Goal: Task Accomplishment & Management: Manage account settings

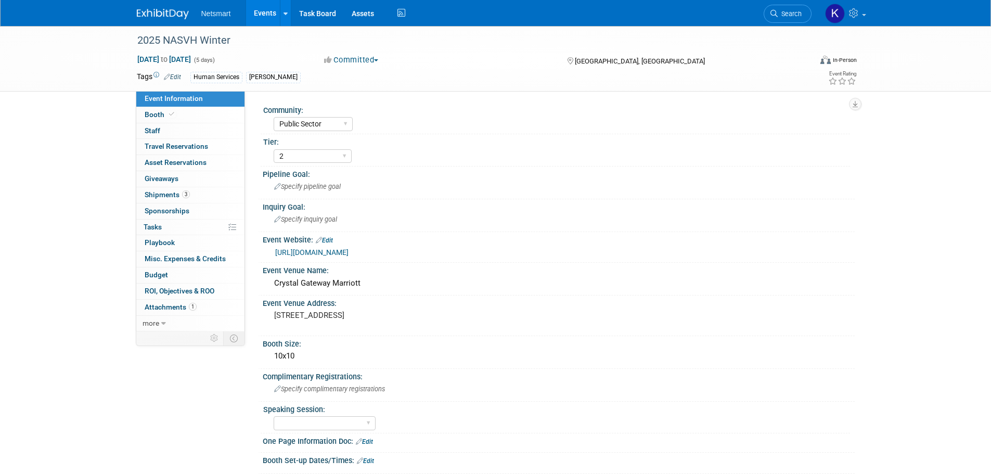
select select "Public Sector"
select select "2"
click at [776, 12] on icon at bounding box center [773, 13] width 7 height 7
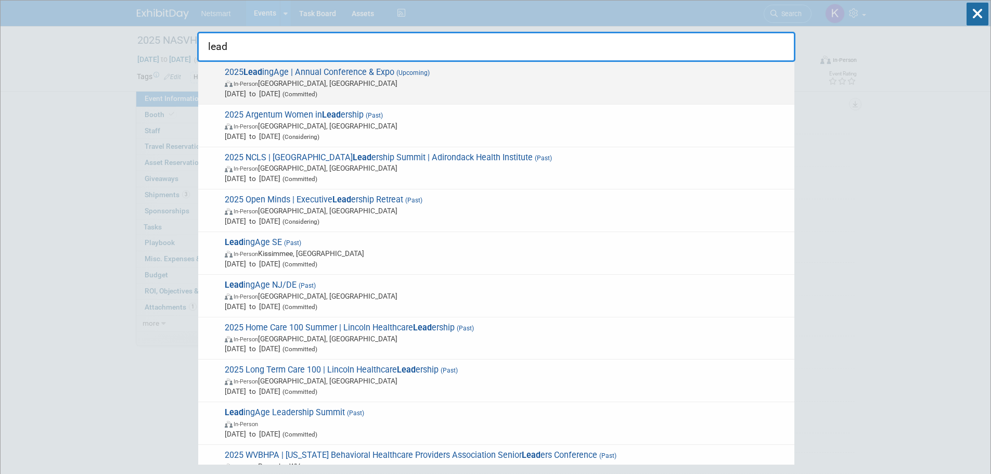
type input "lead"
click at [448, 78] on span "In-Person Boston, MA" at bounding box center [507, 83] width 564 height 10
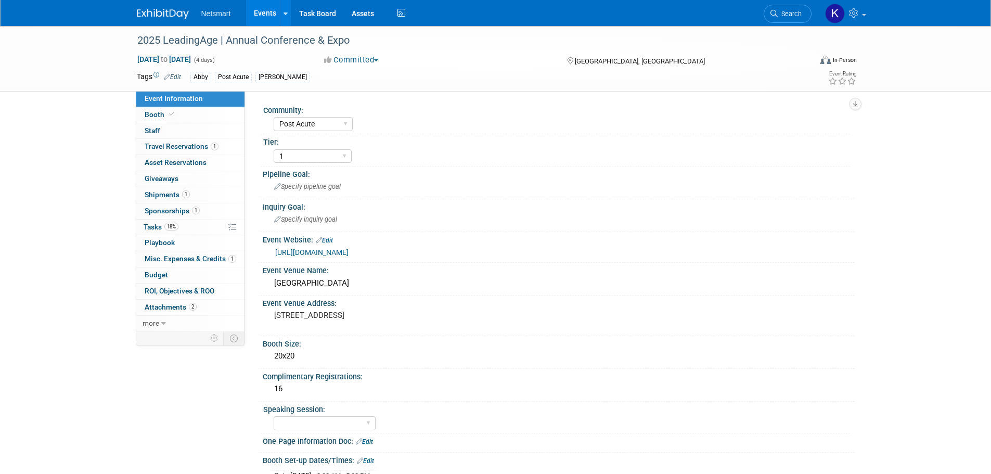
select select "Post Acute"
select select "1"
click at [172, 231] on link "18% Tasks 18%" at bounding box center [190, 227] width 108 height 16
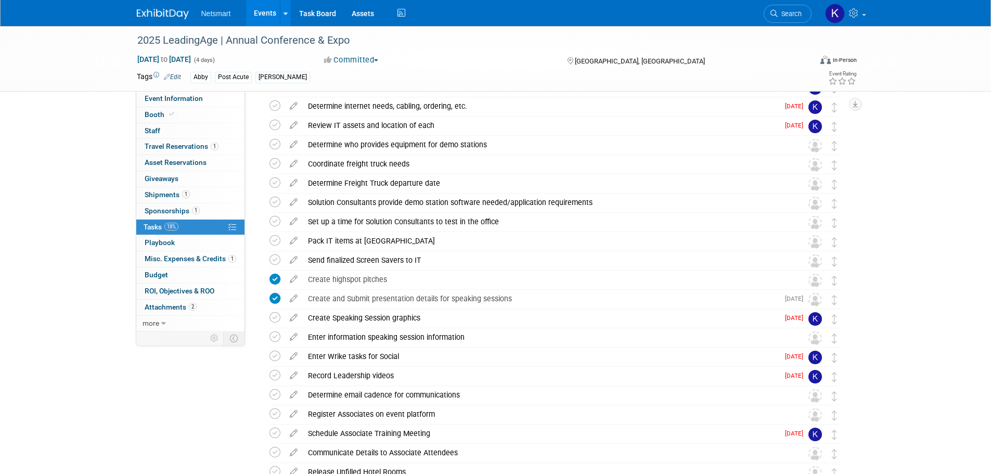
scroll to position [305, 0]
click at [365, 377] on div "Record Leadership videos" at bounding box center [541, 375] width 476 height 18
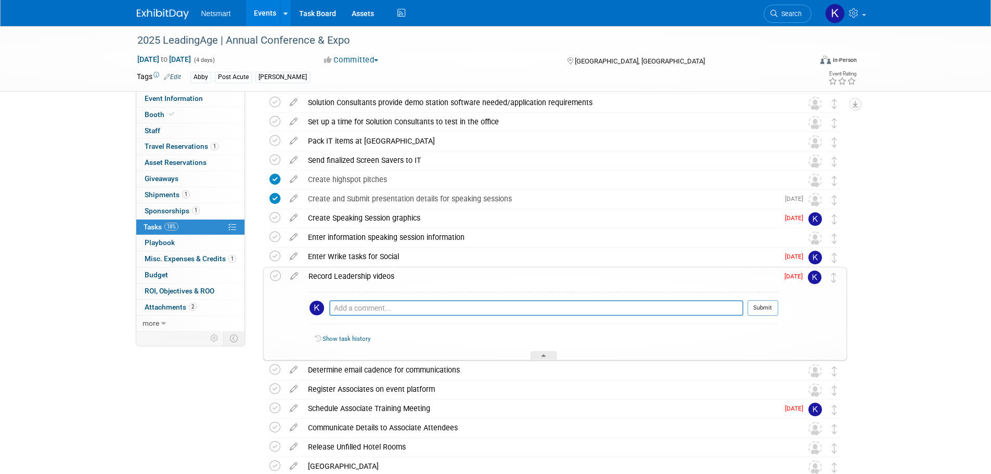
scroll to position [405, 0]
click at [816, 275] on img at bounding box center [815, 277] width 14 height 14
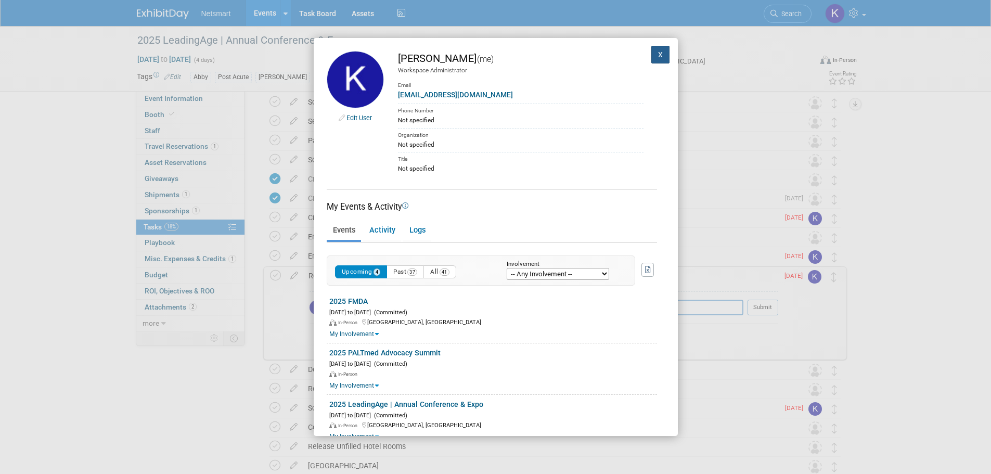
click at [651, 56] on button "X" at bounding box center [660, 55] width 19 height 18
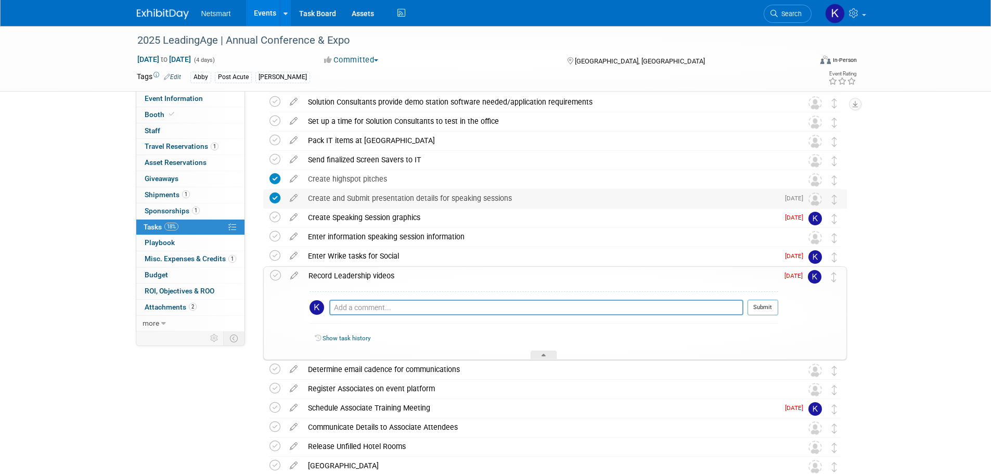
scroll to position [488, 0]
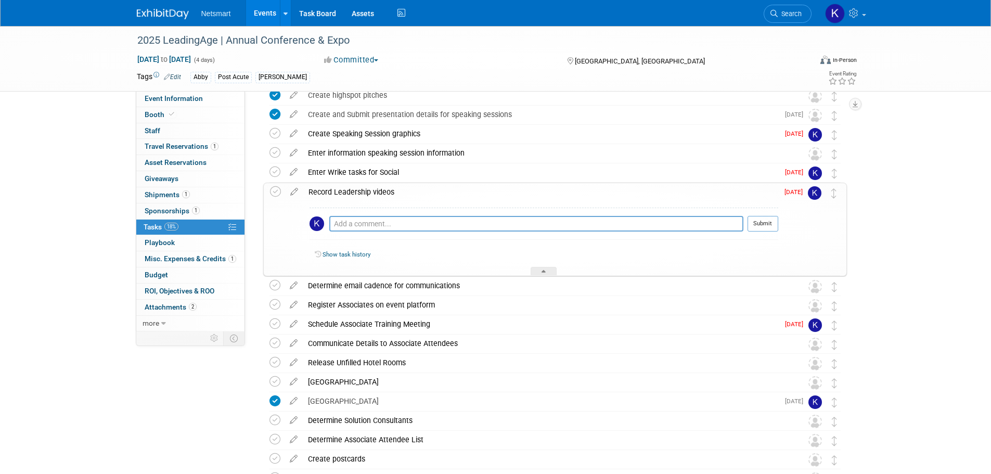
click at [231, 417] on div "Event Information Event Info Booth Booth 0 Staff 0 Staff 1 Travel Reservations …" at bounding box center [495, 304] width 733 height 1532
click at [273, 383] on icon at bounding box center [274, 381] width 11 height 11
click at [274, 438] on icon at bounding box center [274, 439] width 11 height 11
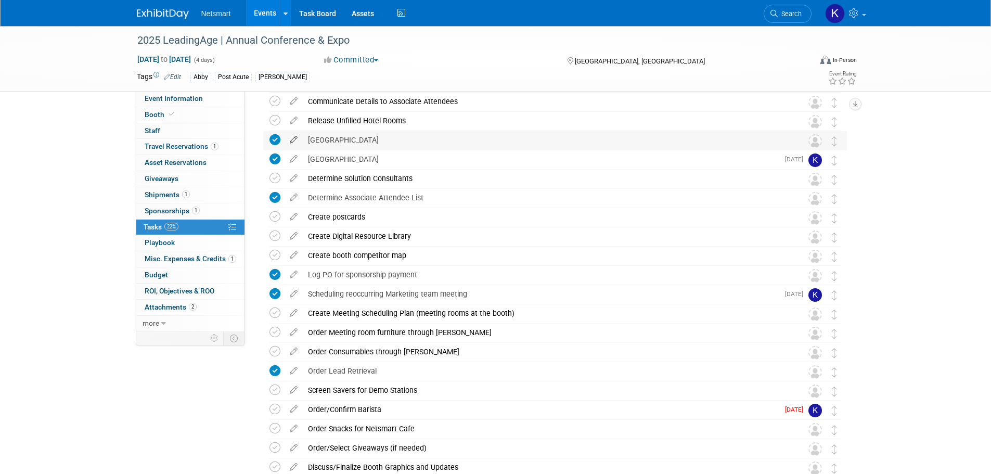
scroll to position [732, 0]
click at [275, 410] on icon at bounding box center [274, 406] width 11 height 11
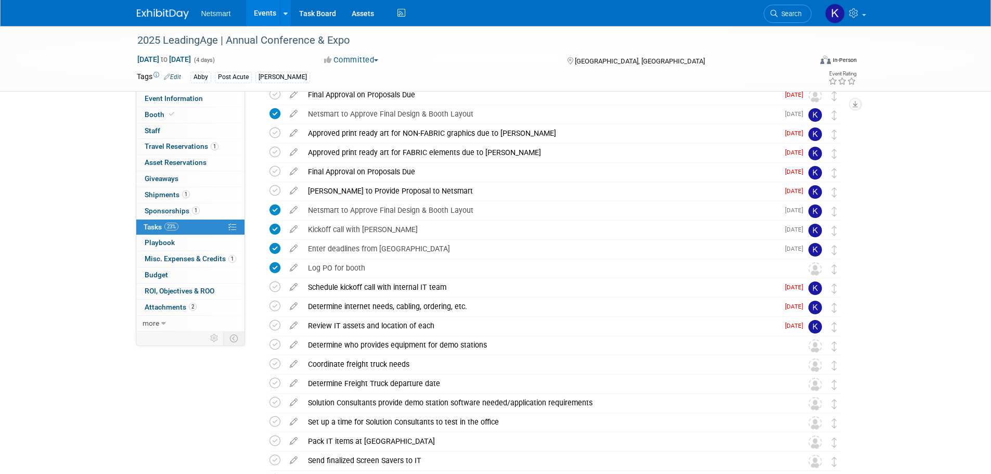
scroll to position [0, 0]
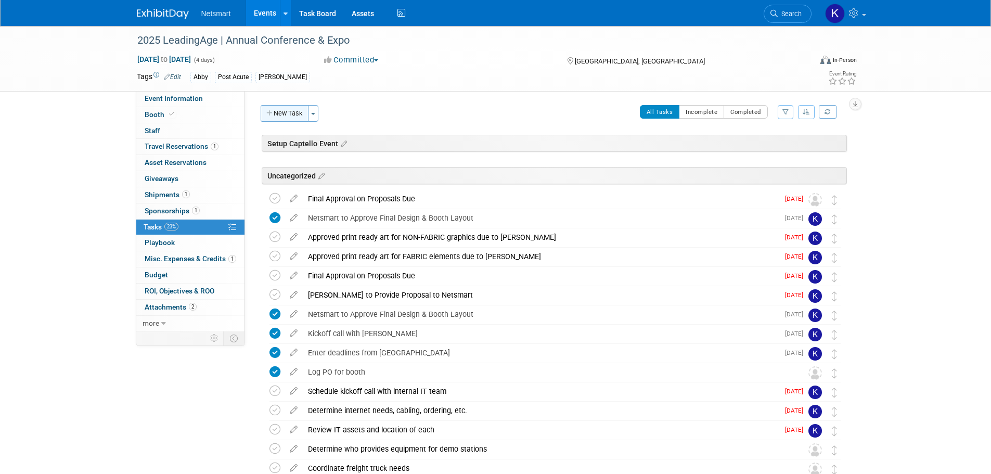
click at [283, 119] on button "New Task" at bounding box center [285, 113] width 48 height 17
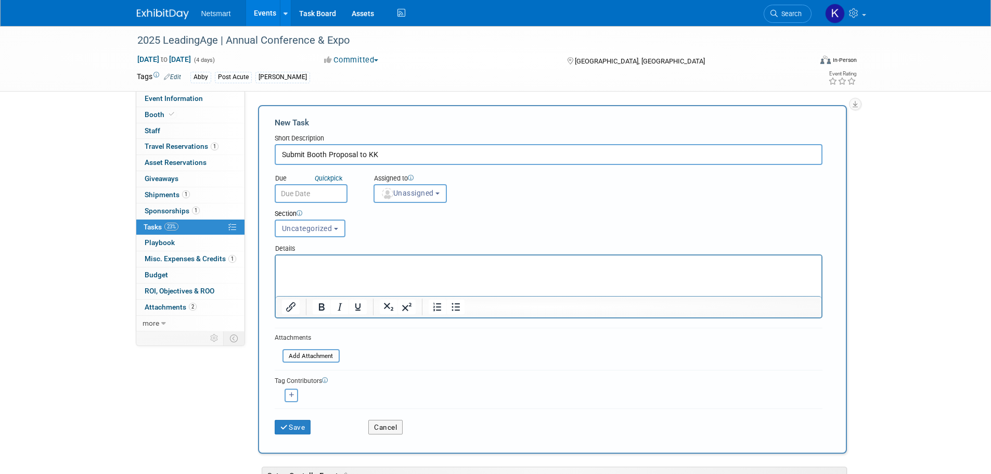
type input "Submit Booth Proposal to KK"
click at [317, 192] on input "text" at bounding box center [311, 193] width 73 height 19
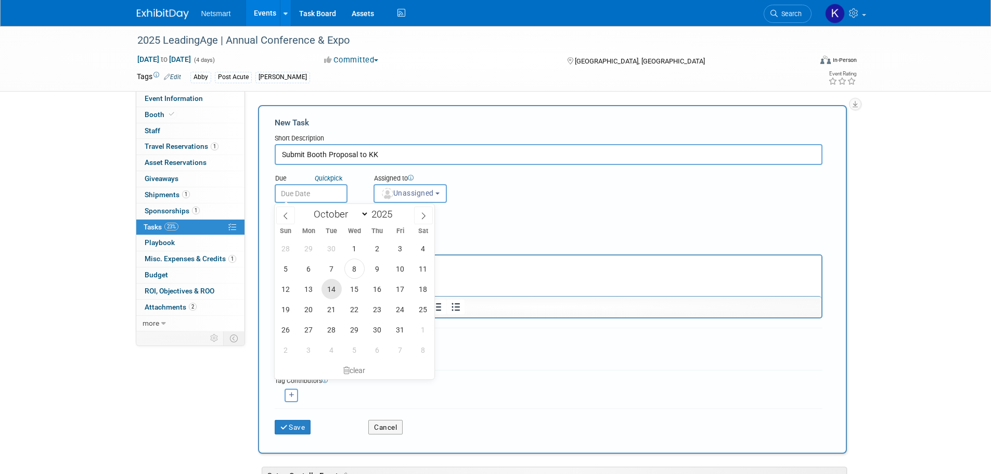
click at [335, 288] on span "14" at bounding box center [331, 289] width 20 height 20
type input "[DATE]"
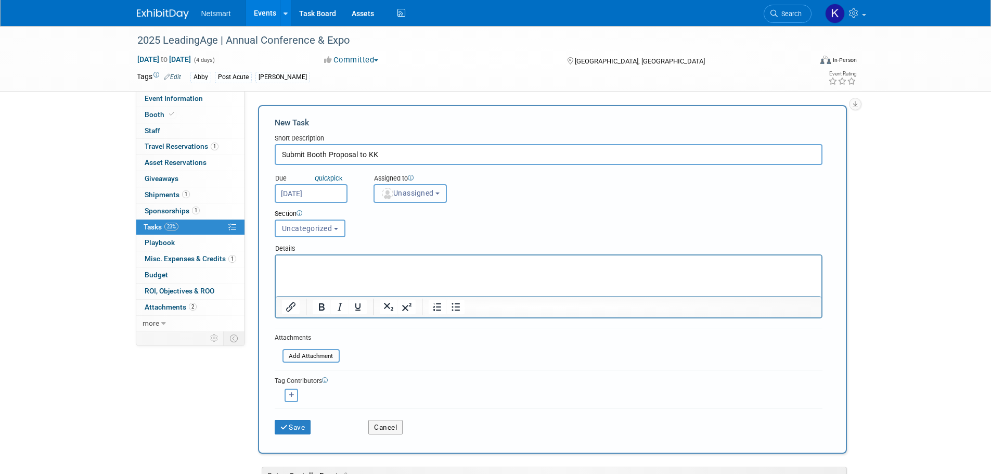
click at [391, 197] on img "button" at bounding box center [387, 193] width 11 height 11
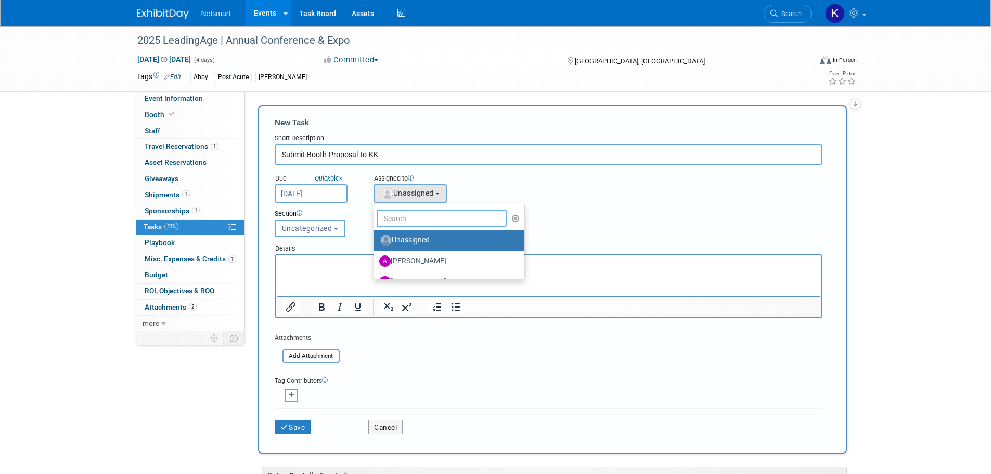
click at [412, 224] on input "text" at bounding box center [442, 219] width 131 height 18
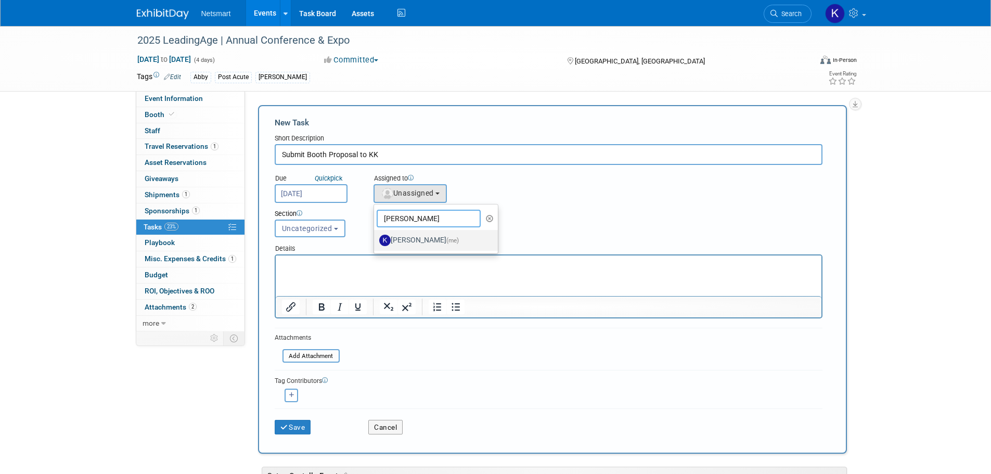
type input "[PERSON_NAME]"
click at [409, 234] on label "[PERSON_NAME] (me)" at bounding box center [433, 240] width 109 height 17
click at [375, 236] on input "[PERSON_NAME] (me)" at bounding box center [372, 239] width 7 height 7
select select "9e89c2e2-8662-4914-a5e9-9d5e0eddad5c"
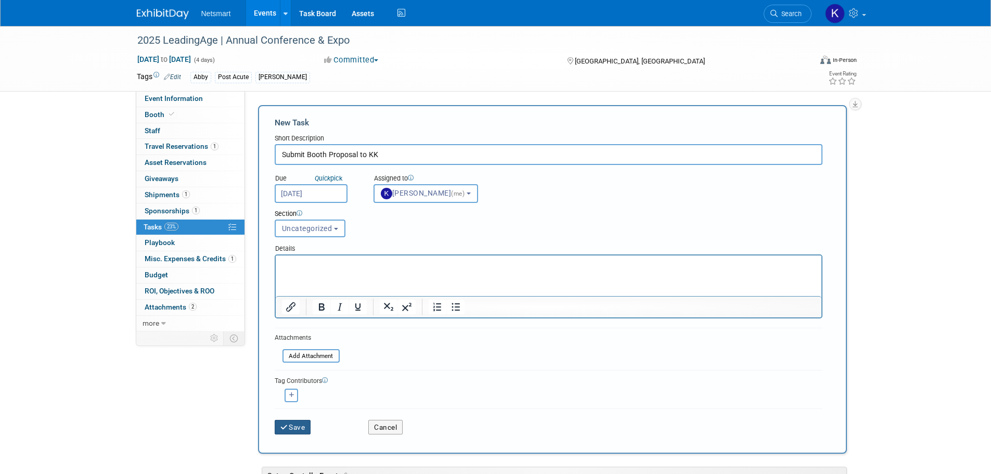
click at [300, 420] on button "Save" at bounding box center [293, 427] width 36 height 15
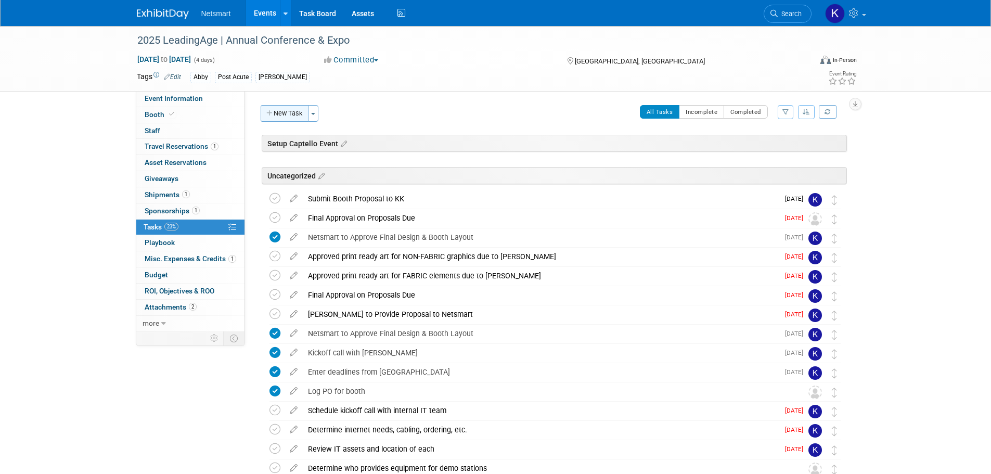
click at [294, 119] on button "New Task" at bounding box center [285, 113] width 48 height 17
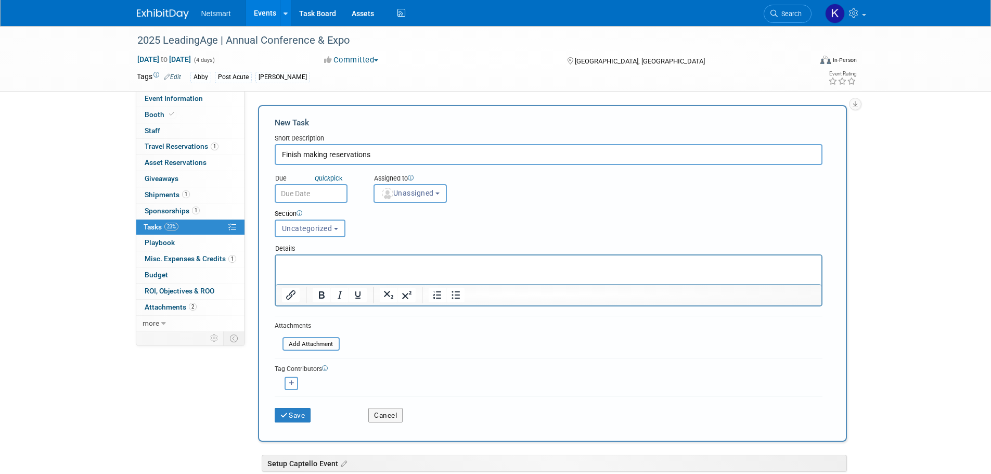
click at [378, 148] on input "Finish making reservations" at bounding box center [549, 154] width 548 height 21
type input "Finish making reservations for dinners"
click at [330, 184] on input "text" at bounding box center [311, 193] width 73 height 19
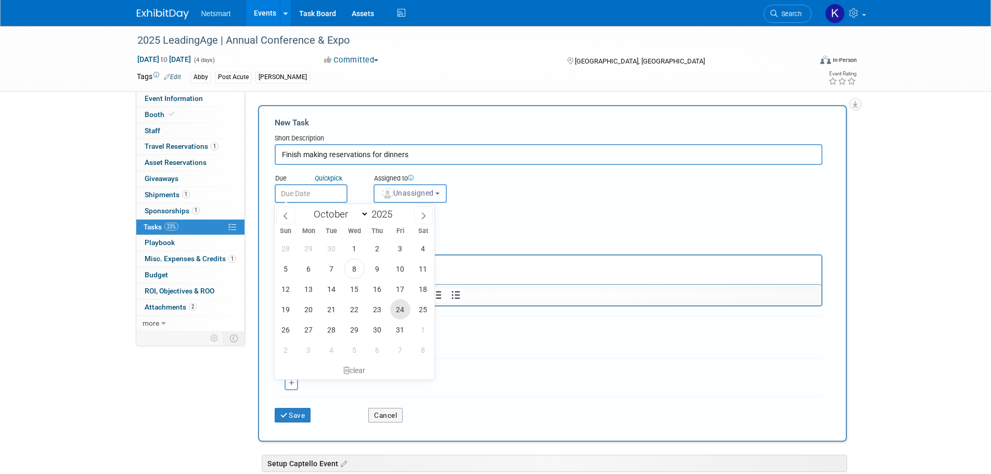
click at [399, 307] on span "24" at bounding box center [400, 309] width 20 height 20
type input "[DATE]"
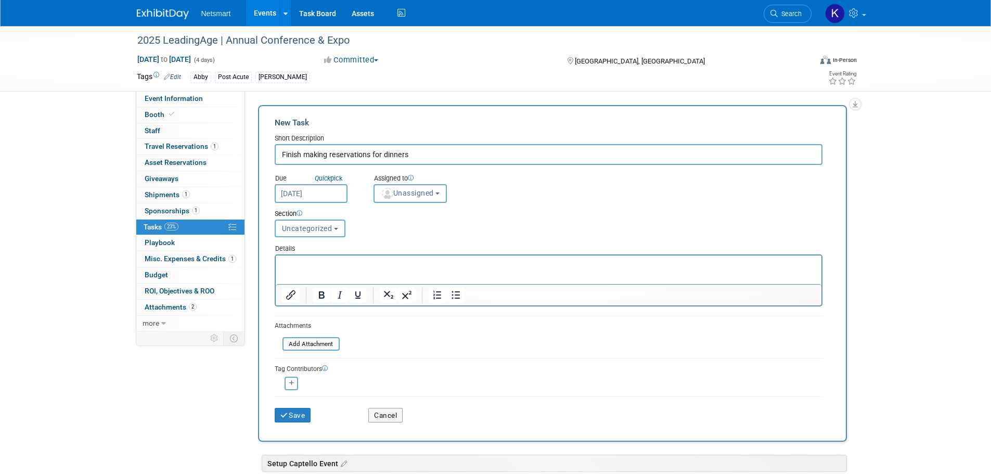
click at [408, 193] on span "Unassigned" at bounding box center [407, 193] width 53 height 8
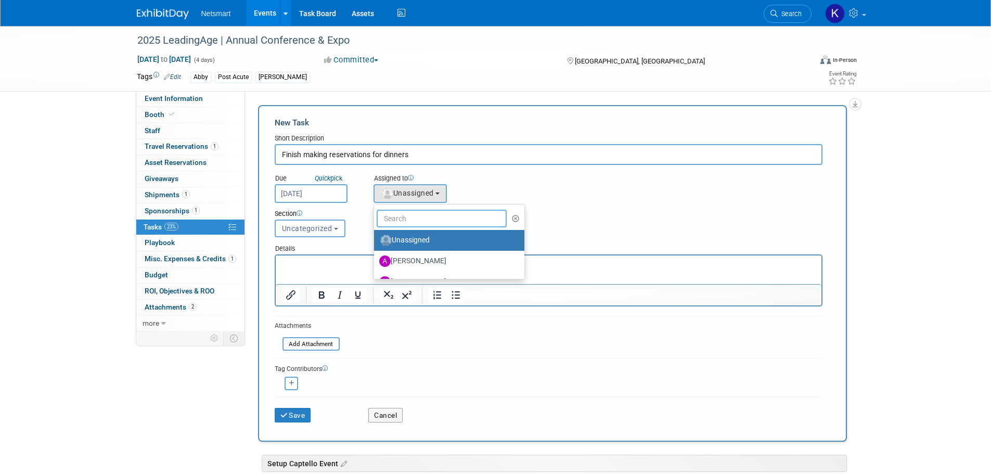
click at [412, 211] on input "text" at bounding box center [442, 219] width 131 height 18
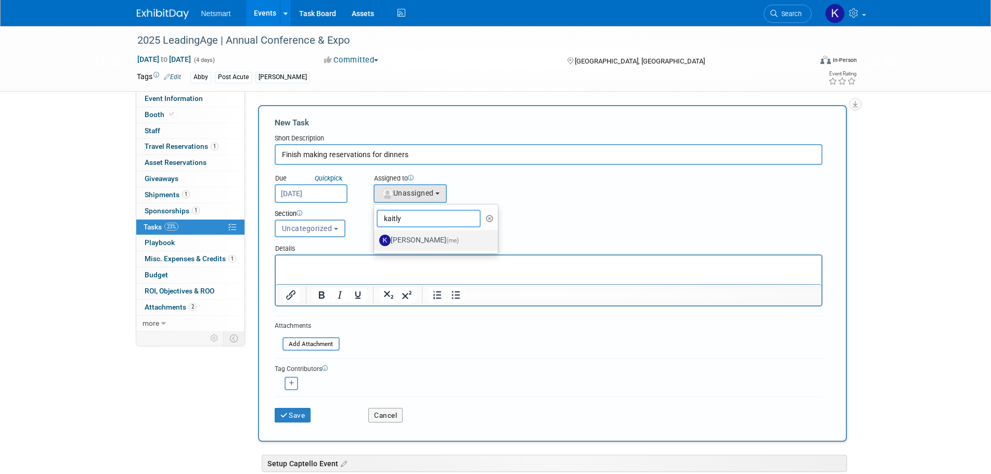
type input "kaitly"
click at [409, 241] on label "[PERSON_NAME] (me)" at bounding box center [433, 240] width 109 height 17
click at [375, 241] on input "[PERSON_NAME] (me)" at bounding box center [372, 239] width 7 height 7
select select "9e89c2e2-8662-4914-a5e9-9d5e0eddad5c"
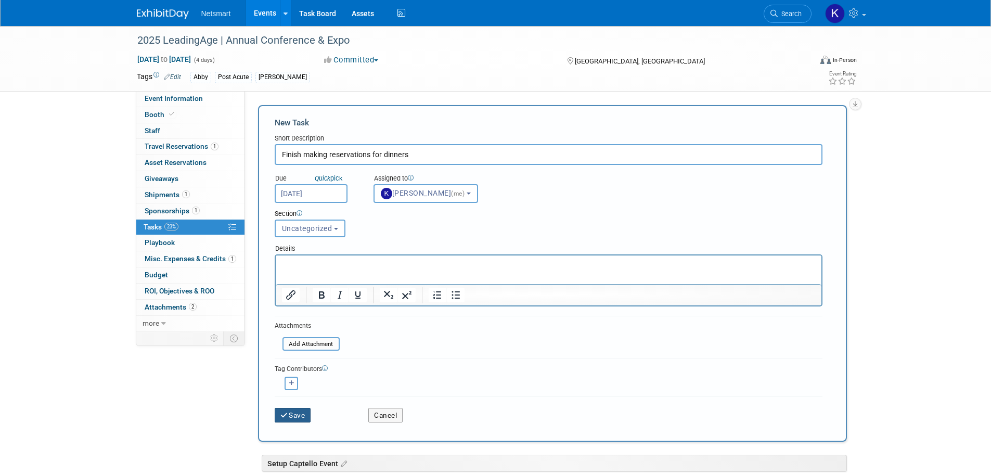
click at [299, 412] on button "Save" at bounding box center [293, 415] width 36 height 15
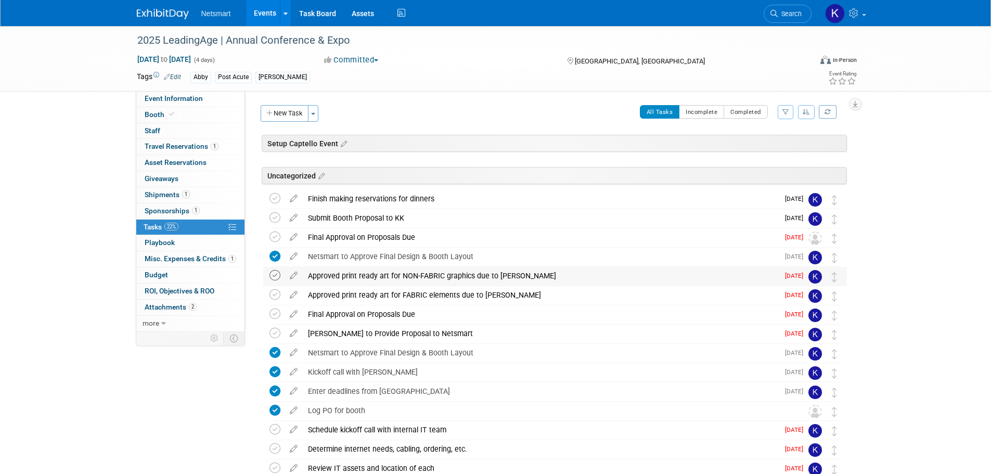
click at [271, 281] on icon at bounding box center [274, 275] width 11 height 11
click at [277, 293] on icon at bounding box center [274, 294] width 11 height 11
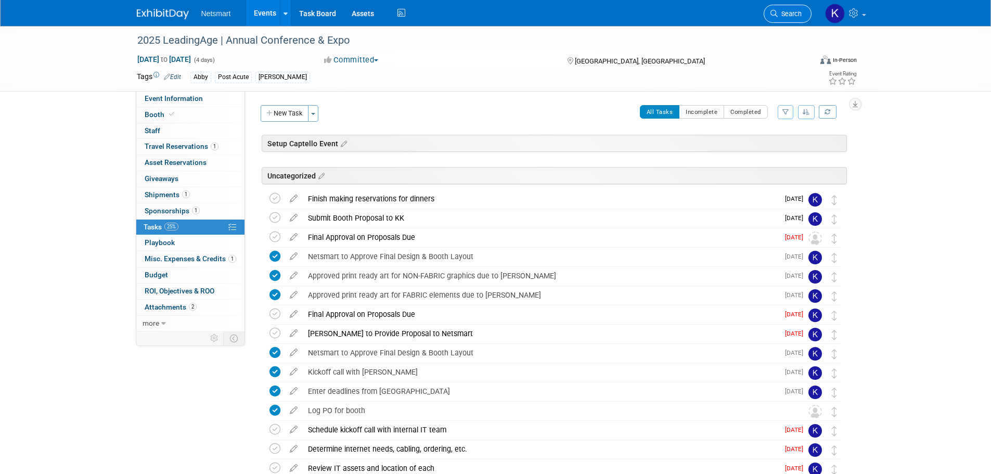
click at [771, 13] on icon at bounding box center [773, 13] width 7 height 7
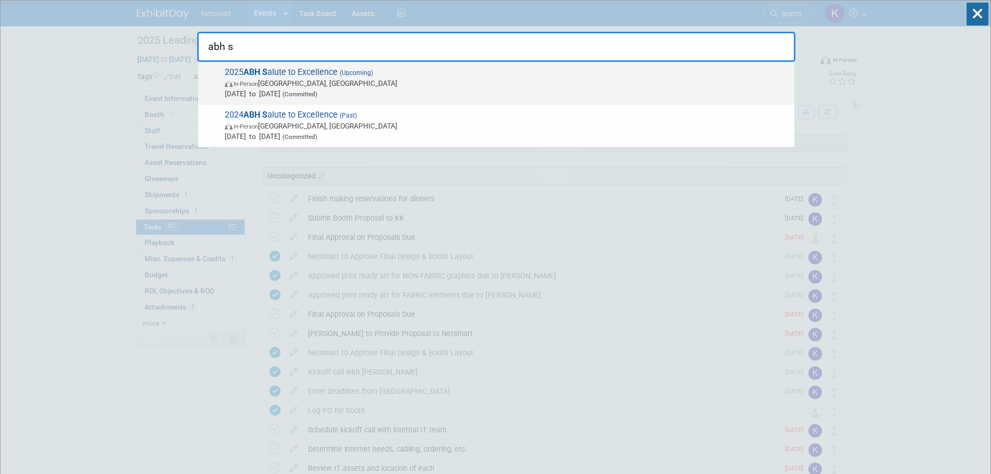
type input "abh s"
click at [367, 94] on span "[DATE] to [DATE] (Committed)" at bounding box center [507, 93] width 564 height 10
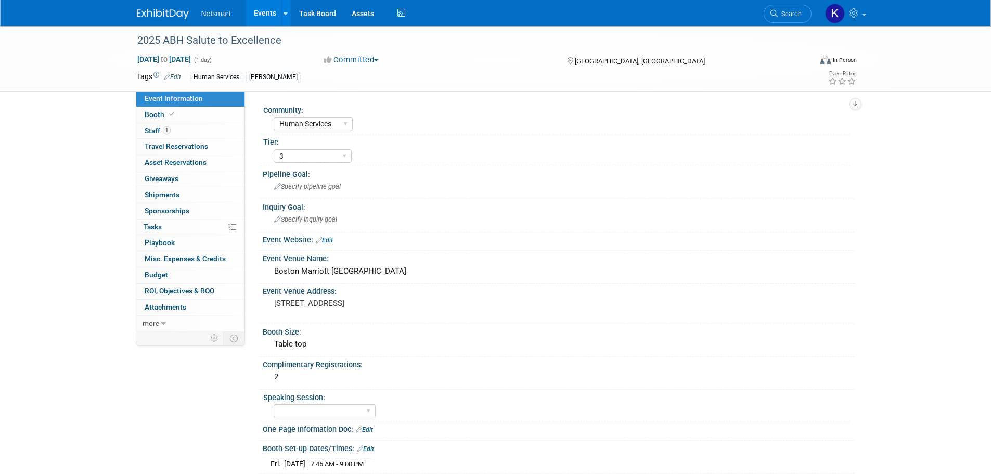
select select "Human Services"
select select "3"
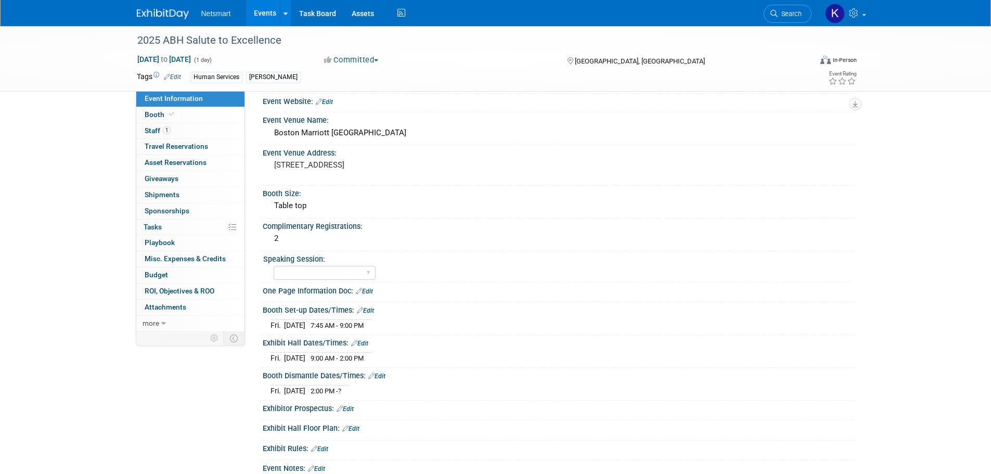
scroll to position [200, 0]
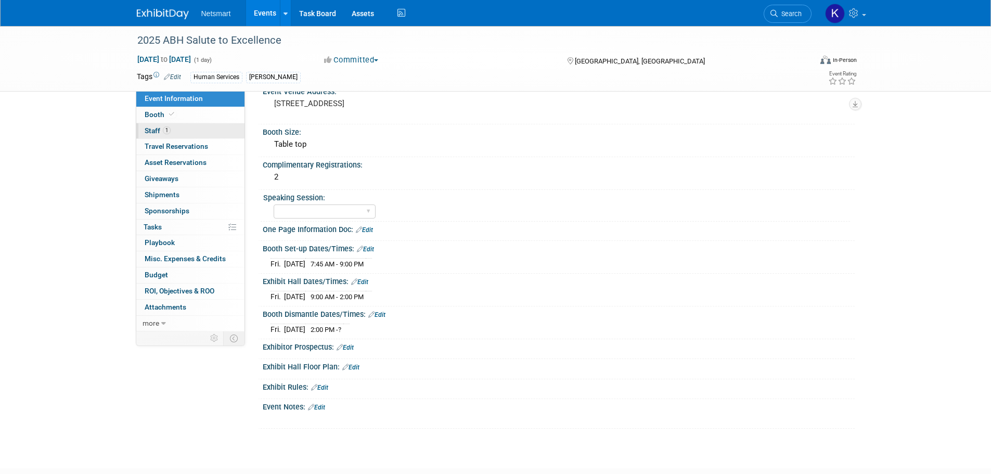
click at [204, 129] on link "1 Staff 1" at bounding box center [190, 131] width 108 height 16
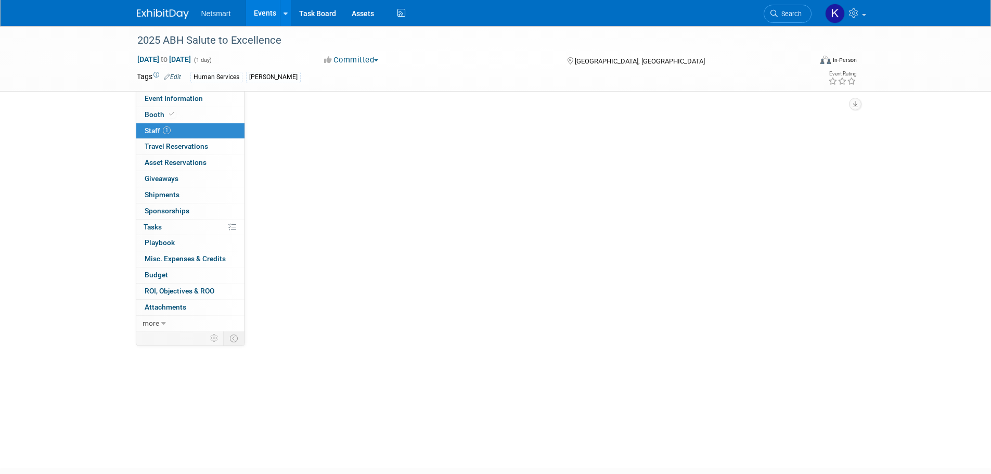
scroll to position [0, 0]
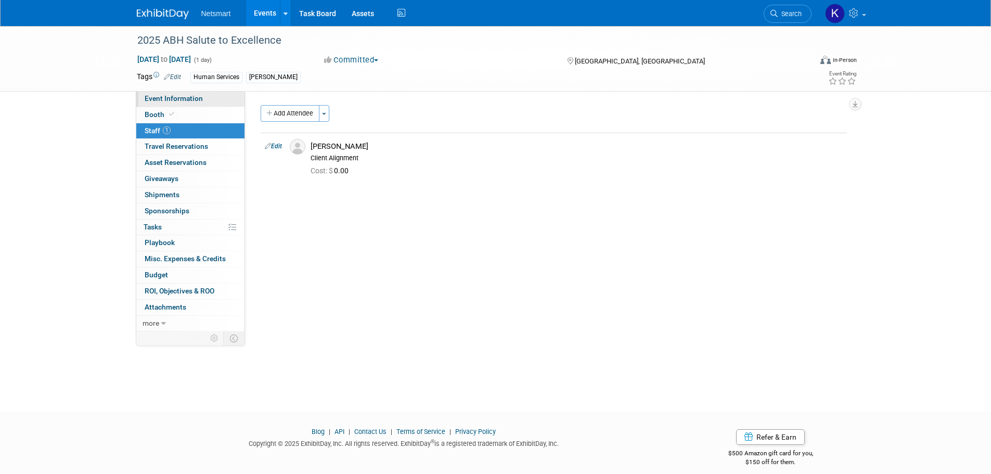
click at [197, 95] on span "Event Information" at bounding box center [174, 98] width 58 height 8
select select "Human Services"
select select "3"
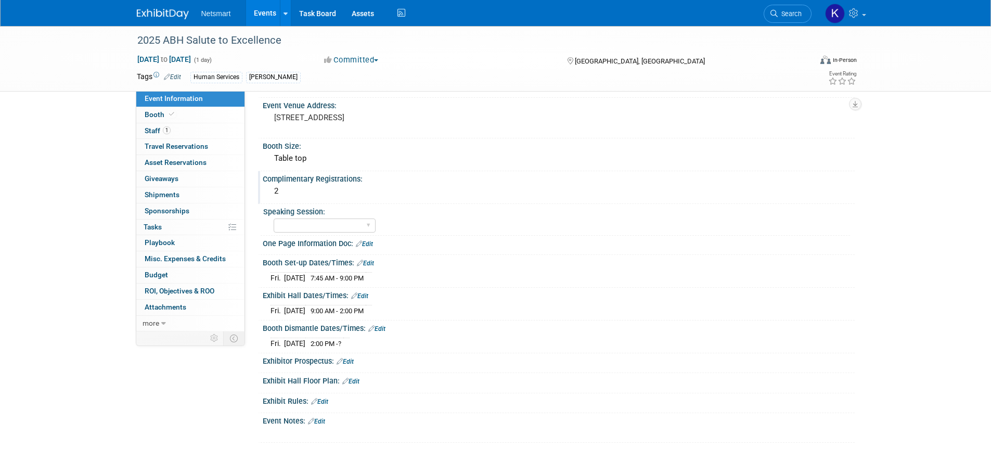
scroll to position [187, 0]
click at [366, 262] on link "Edit" at bounding box center [365, 261] width 17 height 7
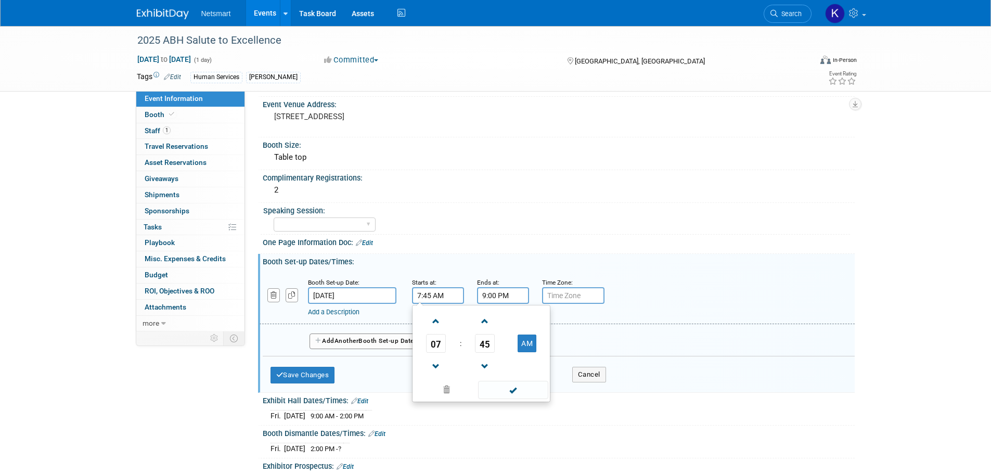
click at [424, 291] on input "7:45 AM" at bounding box center [438, 295] width 52 height 17
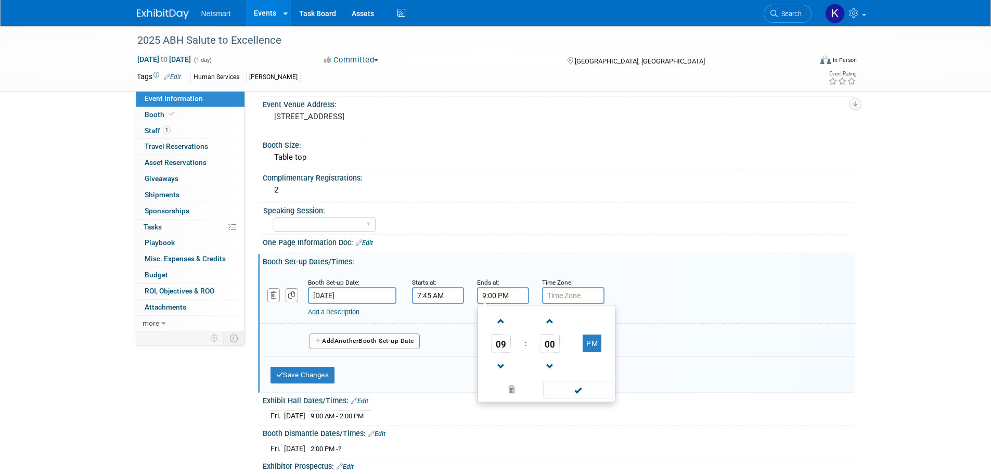
click at [496, 297] on input "9:00 PM" at bounding box center [503, 295] width 52 height 17
click at [595, 335] on button "PM" at bounding box center [591, 343] width 19 height 18
type input "9:00 AM"
click at [575, 390] on span at bounding box center [578, 390] width 70 height 18
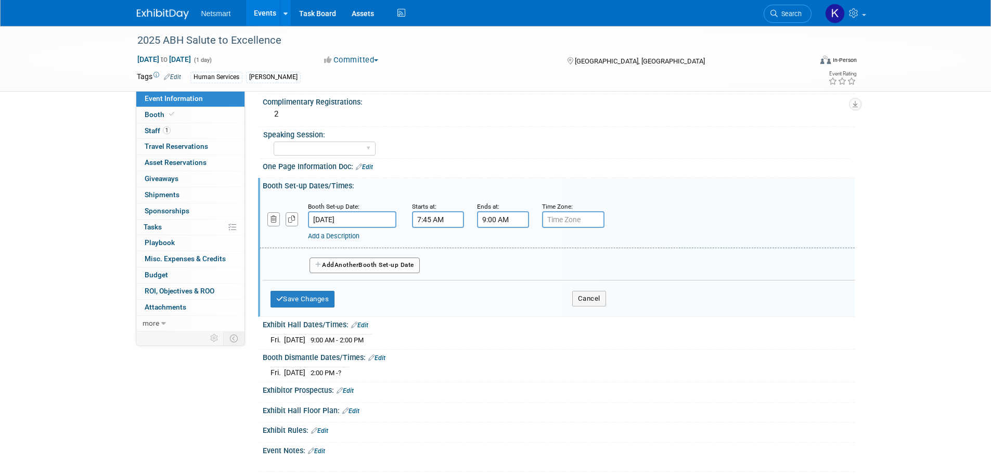
scroll to position [262, 0]
click at [294, 303] on button "Save Changes" at bounding box center [302, 299] width 64 height 17
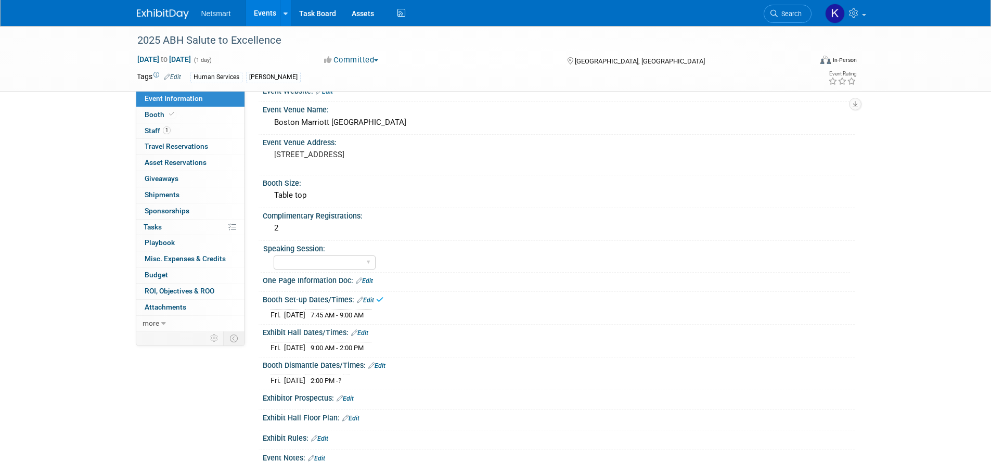
scroll to position [148, 0]
click at [780, 21] on link "Search" at bounding box center [787, 14] width 48 height 18
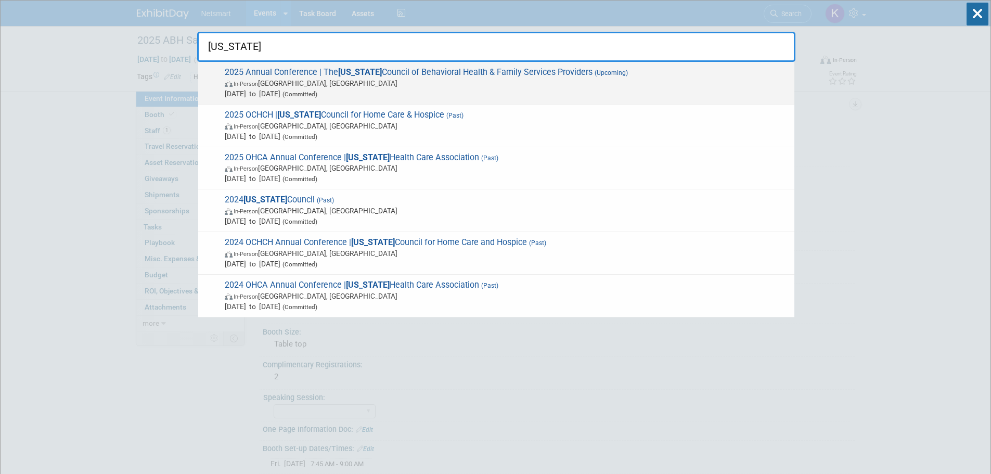
type input "ohio"
click at [435, 83] on span "In-Person Columbus, OH" at bounding box center [507, 83] width 564 height 10
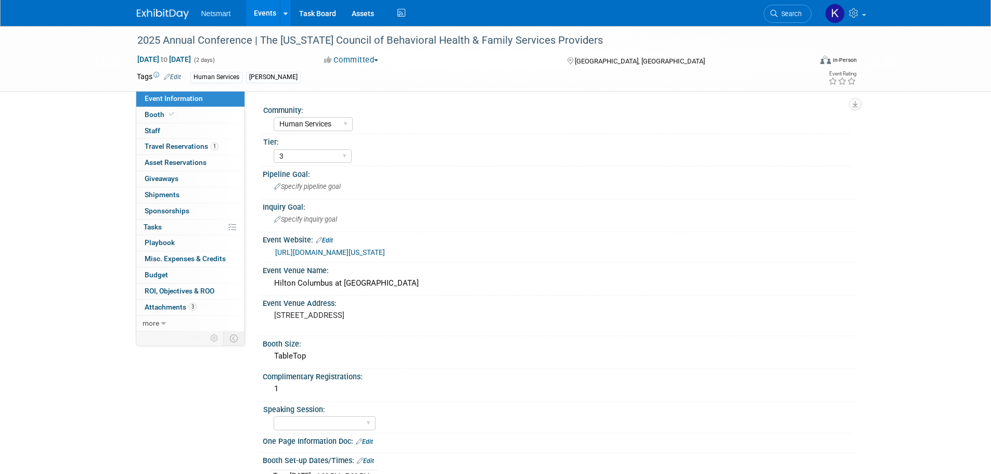
select select "Human Services"
select select "3"
click at [215, 142] on span "1" at bounding box center [215, 146] width 8 height 8
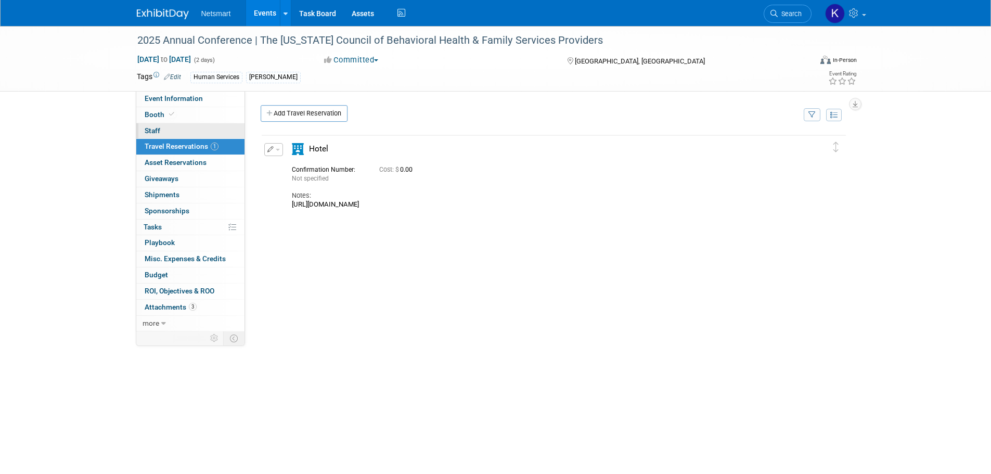
click at [215, 131] on link "0 Staff 0" at bounding box center [190, 131] width 108 height 16
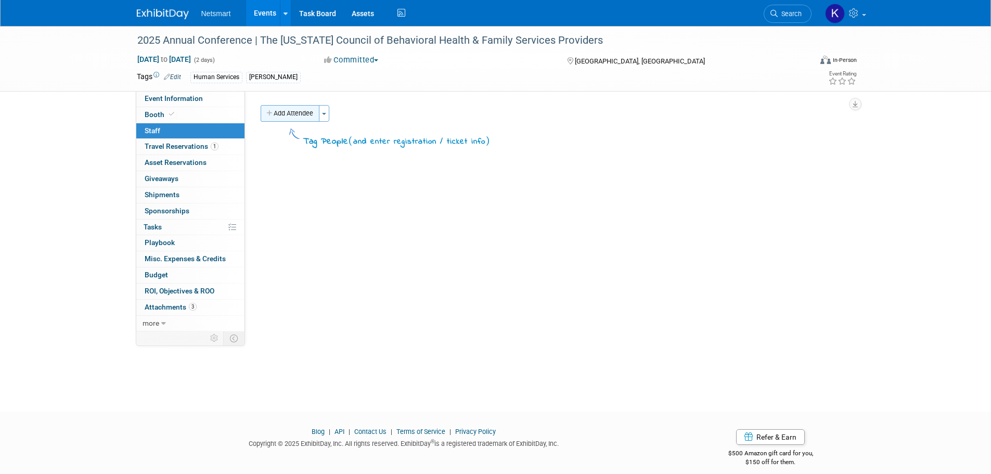
click at [274, 110] on button "Add Attendee" at bounding box center [290, 113] width 59 height 17
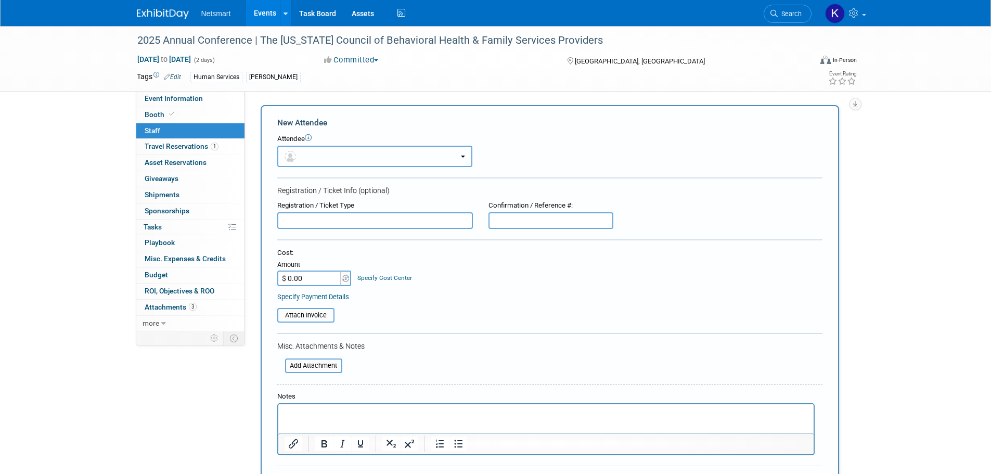
click at [315, 151] on button "button" at bounding box center [374, 156] width 195 height 21
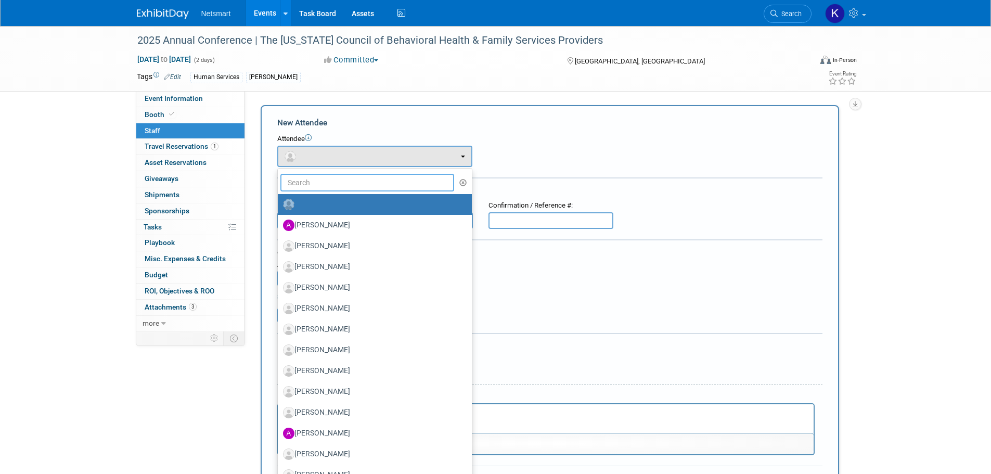
click at [305, 177] on input "text" at bounding box center [367, 183] width 174 height 18
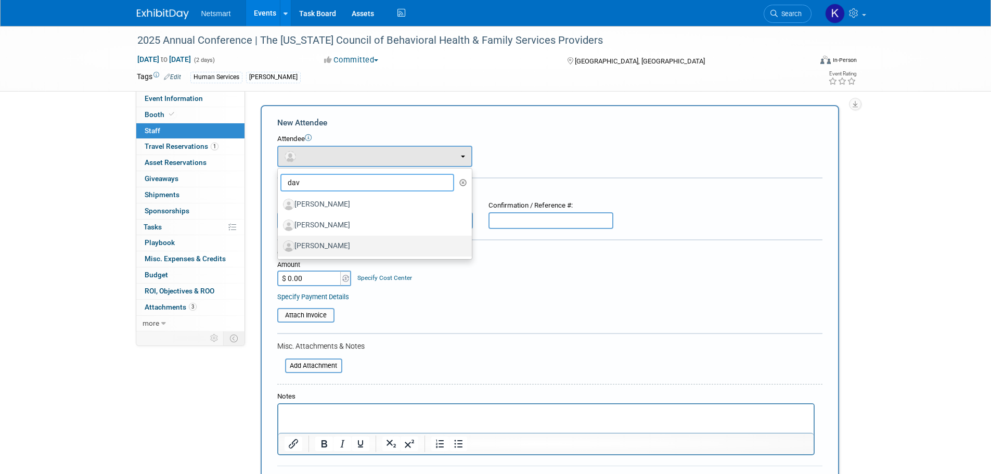
type input "dav"
click at [323, 237] on link "[PERSON_NAME]" at bounding box center [375, 246] width 194 height 21
click at [322, 240] on label "[PERSON_NAME]" at bounding box center [372, 246] width 178 height 17
click at [279, 241] on input "[PERSON_NAME]" at bounding box center [276, 244] width 7 height 7
select select "cc5eebcd-3dad-4859-83a2-057d9b4ffa5d"
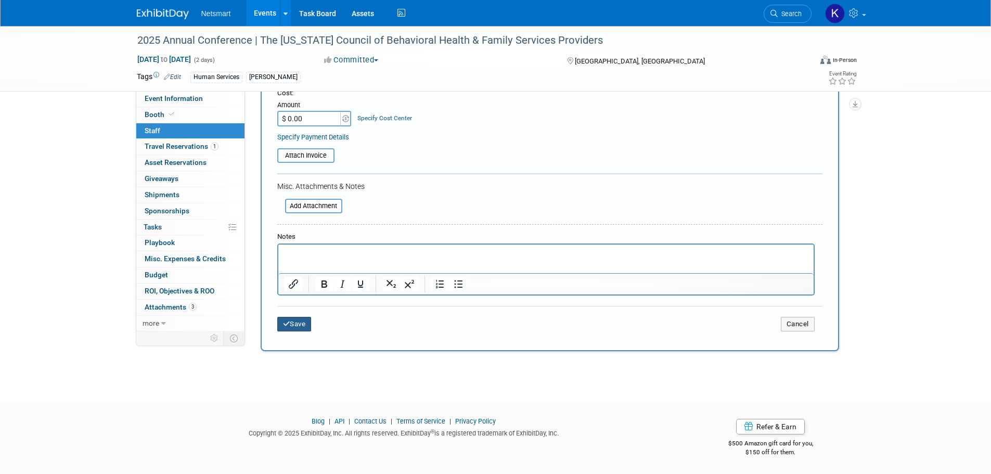
click at [286, 327] on icon "submit" at bounding box center [286, 323] width 7 height 7
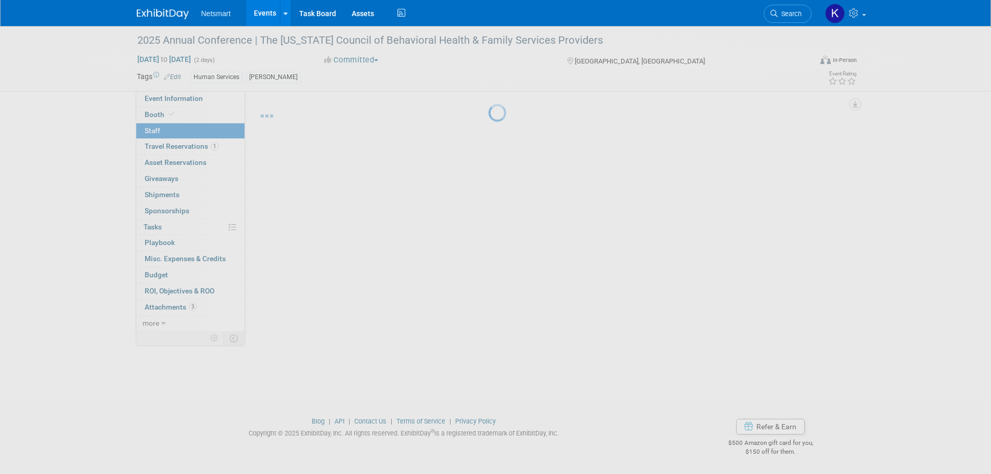
scroll to position [10, 0]
